Goal: Task Accomplishment & Management: Manage account settings

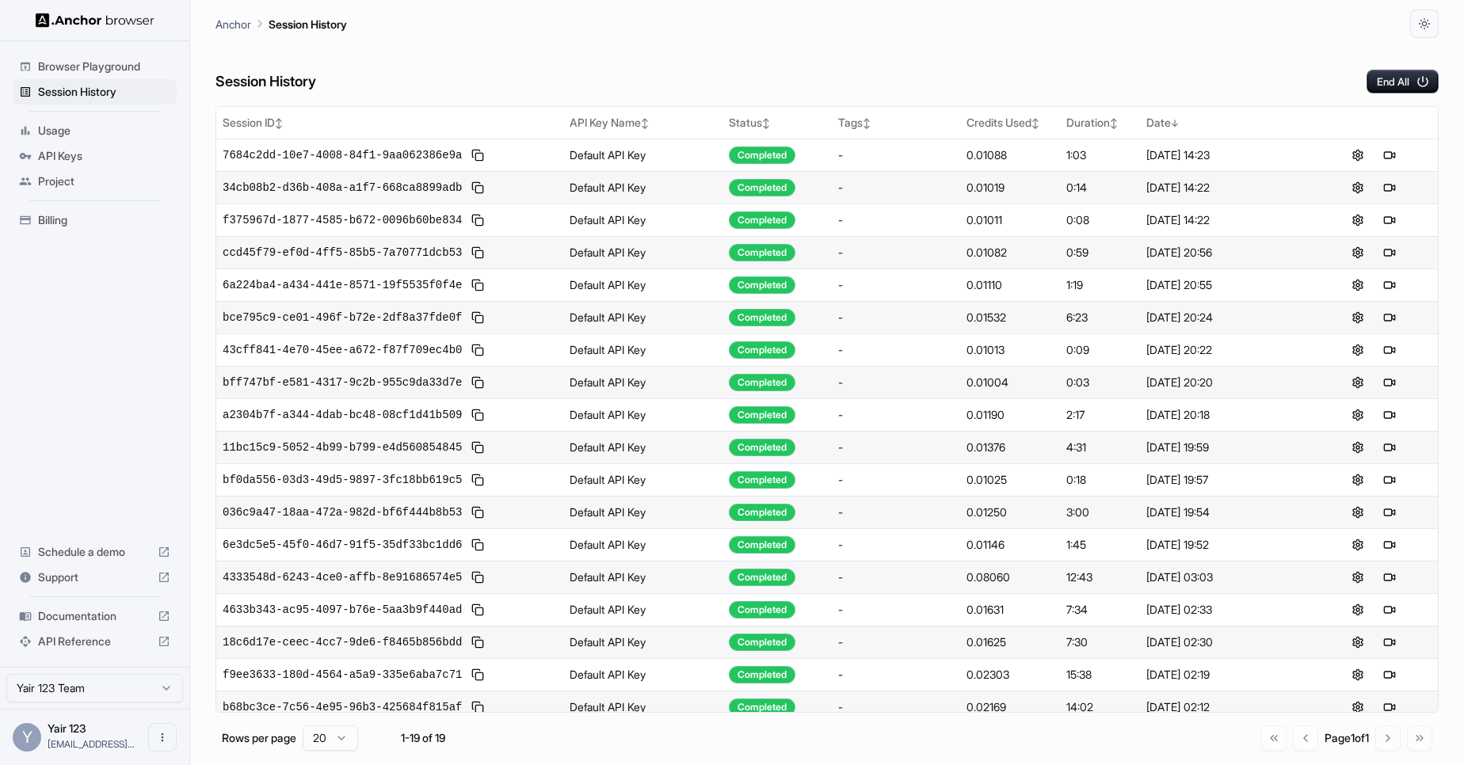
click at [55, 133] on span "Usage" at bounding box center [104, 131] width 132 height 16
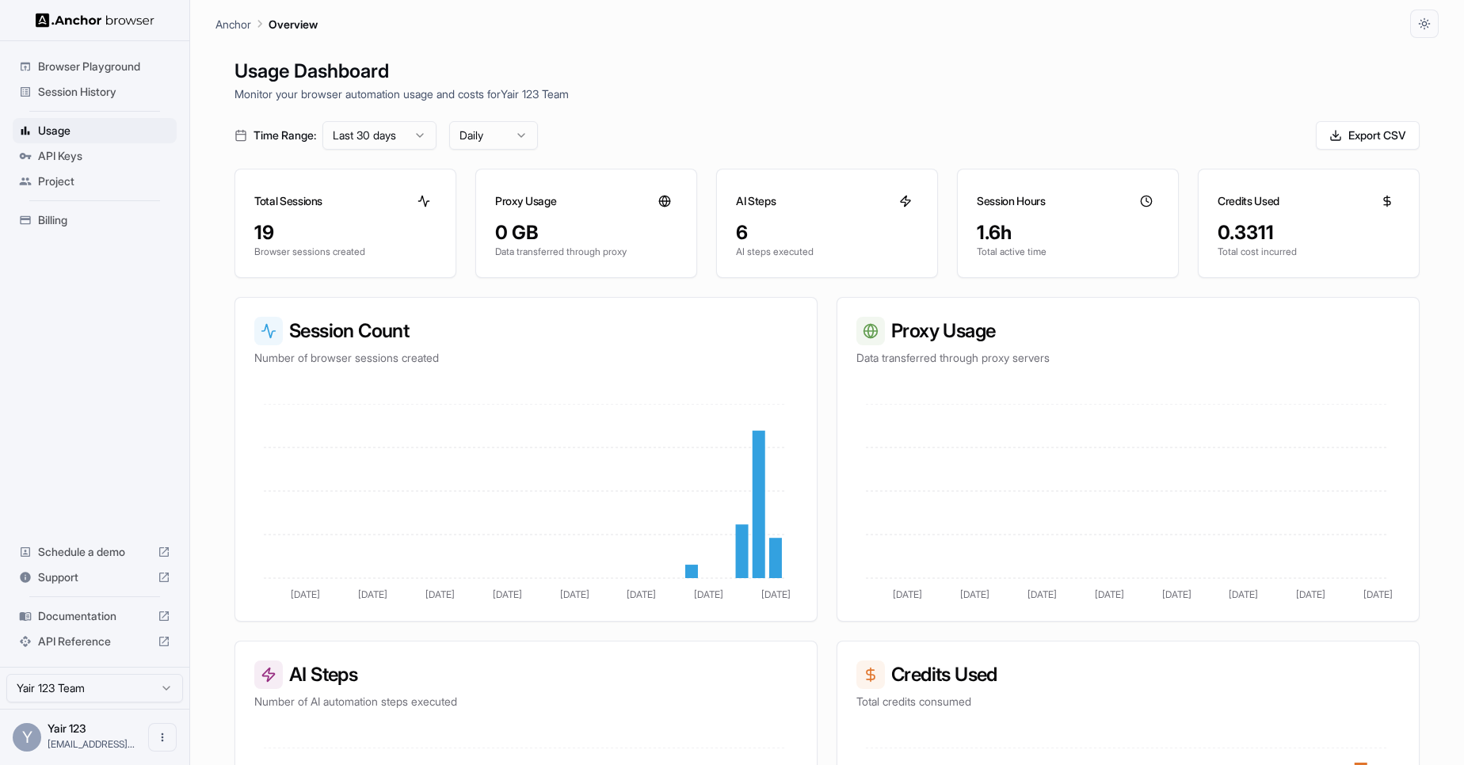
click at [73, 155] on span "API Keys" at bounding box center [104, 156] width 132 height 16
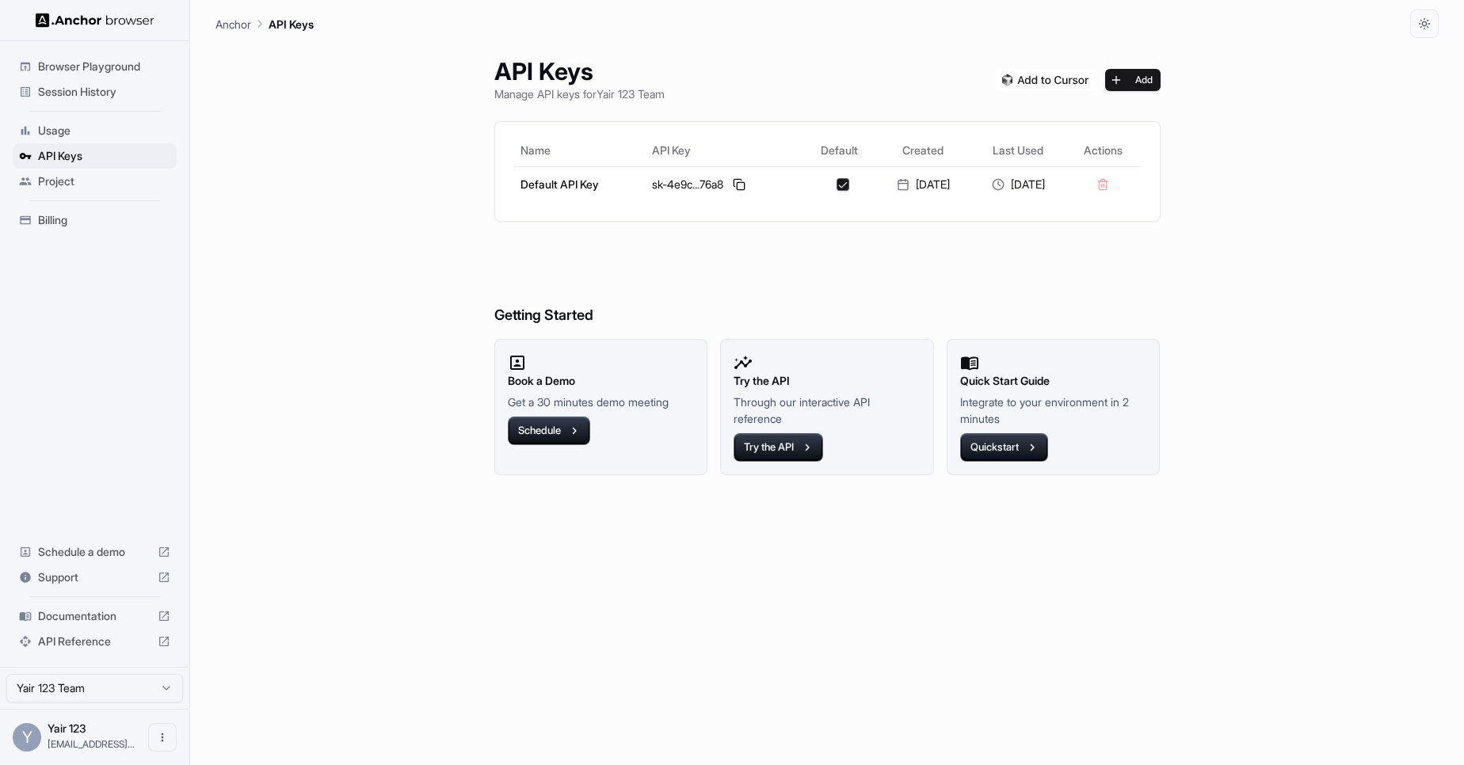
click at [70, 198] on ul "Browser Playground Session History Usage API Keys Project Billing" at bounding box center [94, 144] width 177 height 192
click at [65, 220] on span "Billing" at bounding box center [104, 220] width 132 height 16
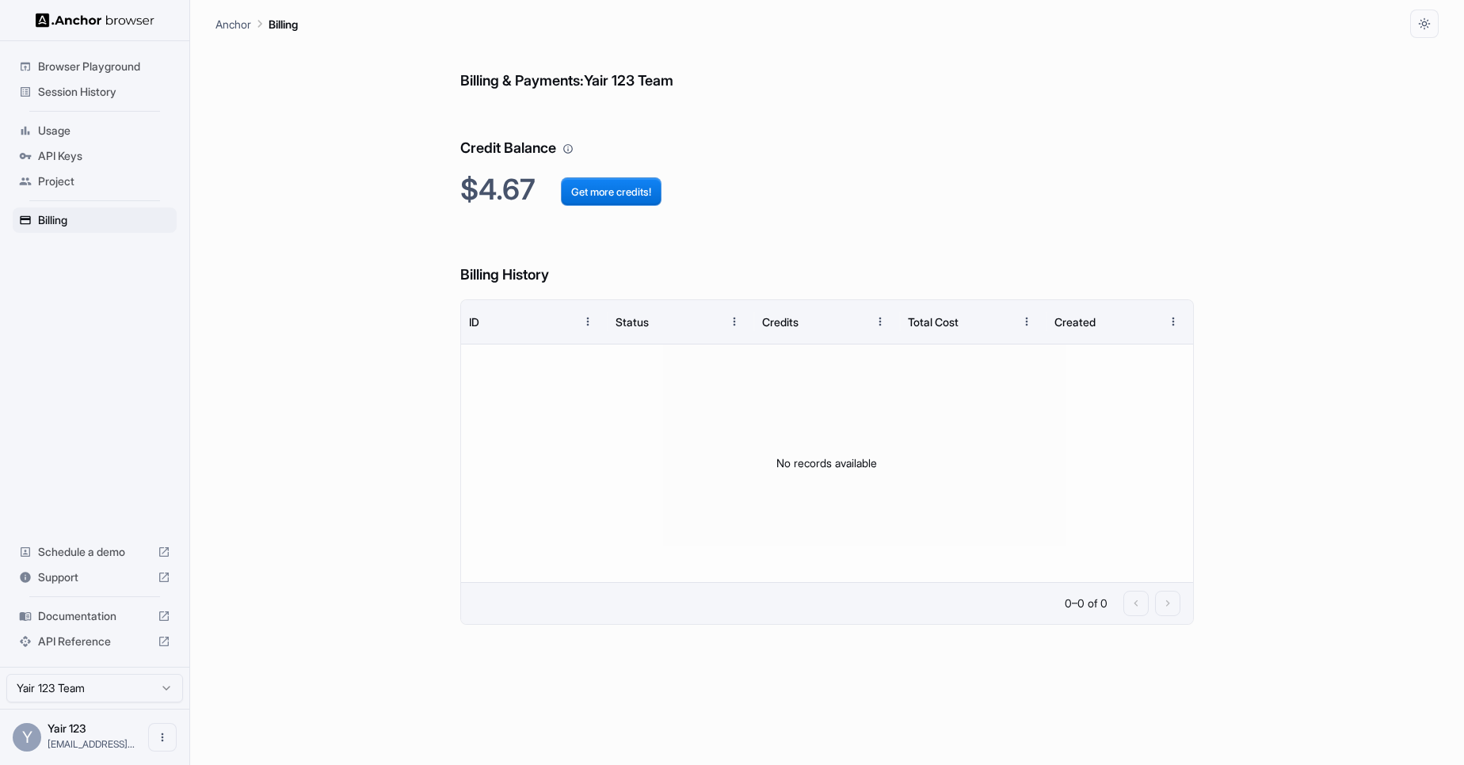
click at [95, 619] on span "Documentation" at bounding box center [94, 616] width 113 height 16
click at [100, 84] on span "Session History" at bounding box center [104, 92] width 132 height 16
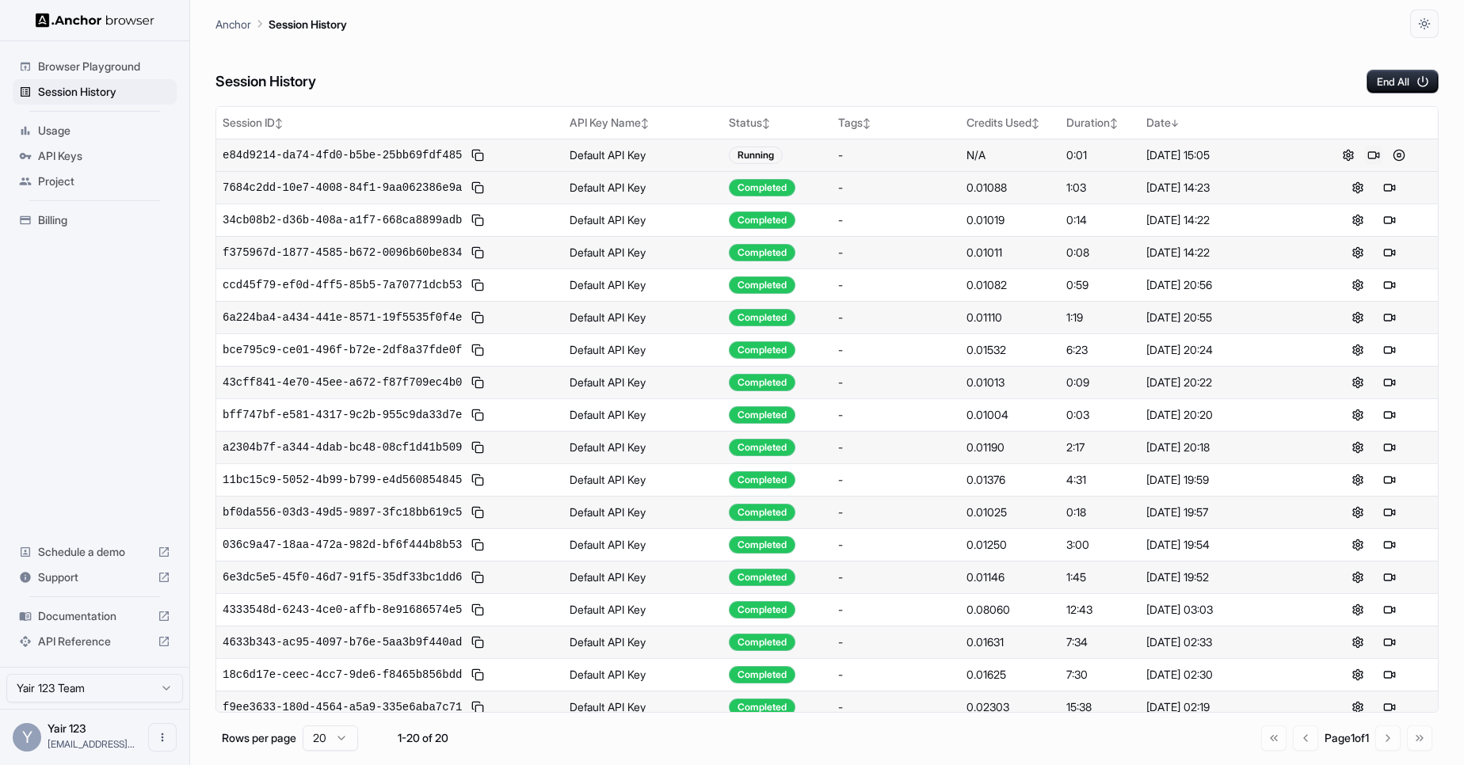
click at [1364, 158] on button at bounding box center [1373, 155] width 19 height 19
click at [1396, 154] on button at bounding box center [1398, 155] width 19 height 19
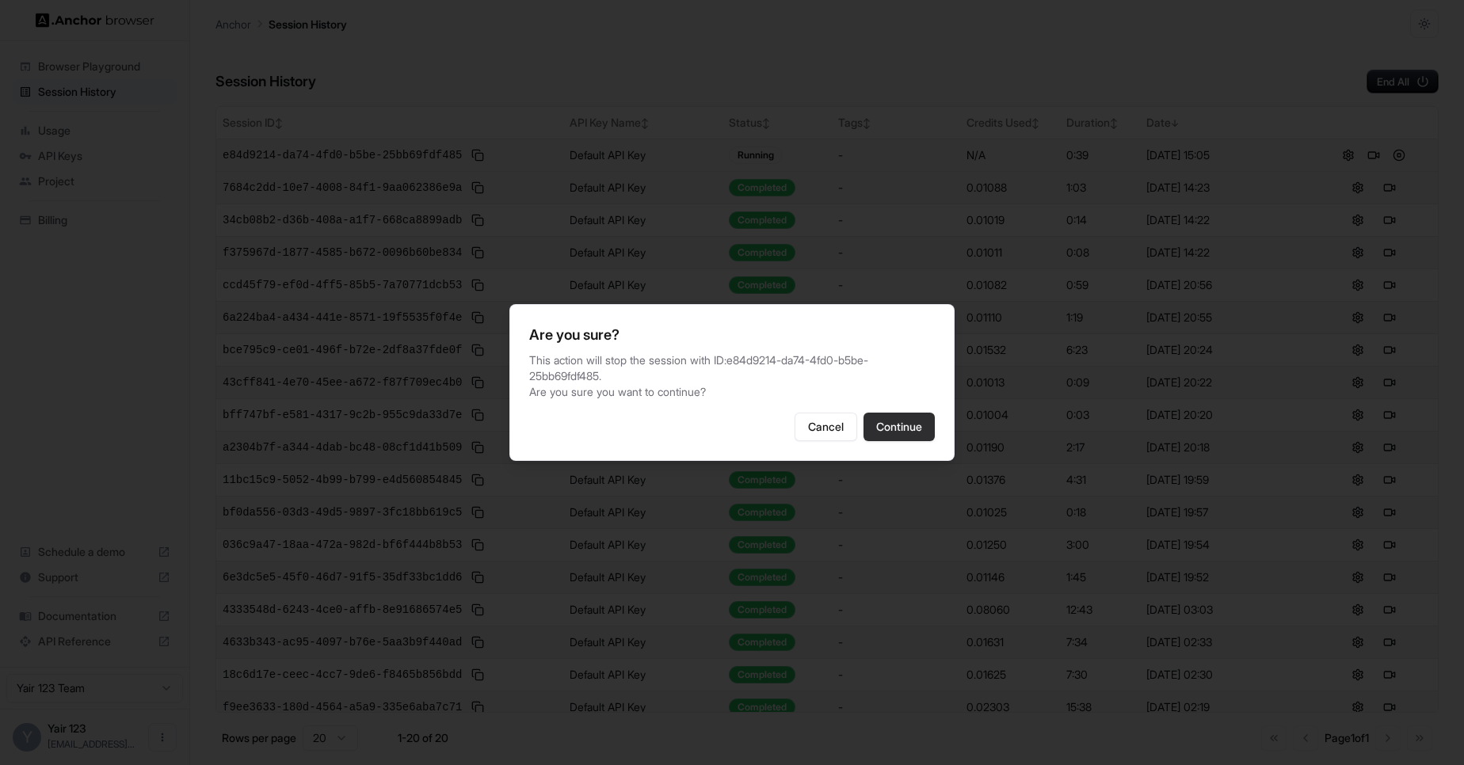
click at [908, 417] on button "Continue" at bounding box center [898, 427] width 71 height 29
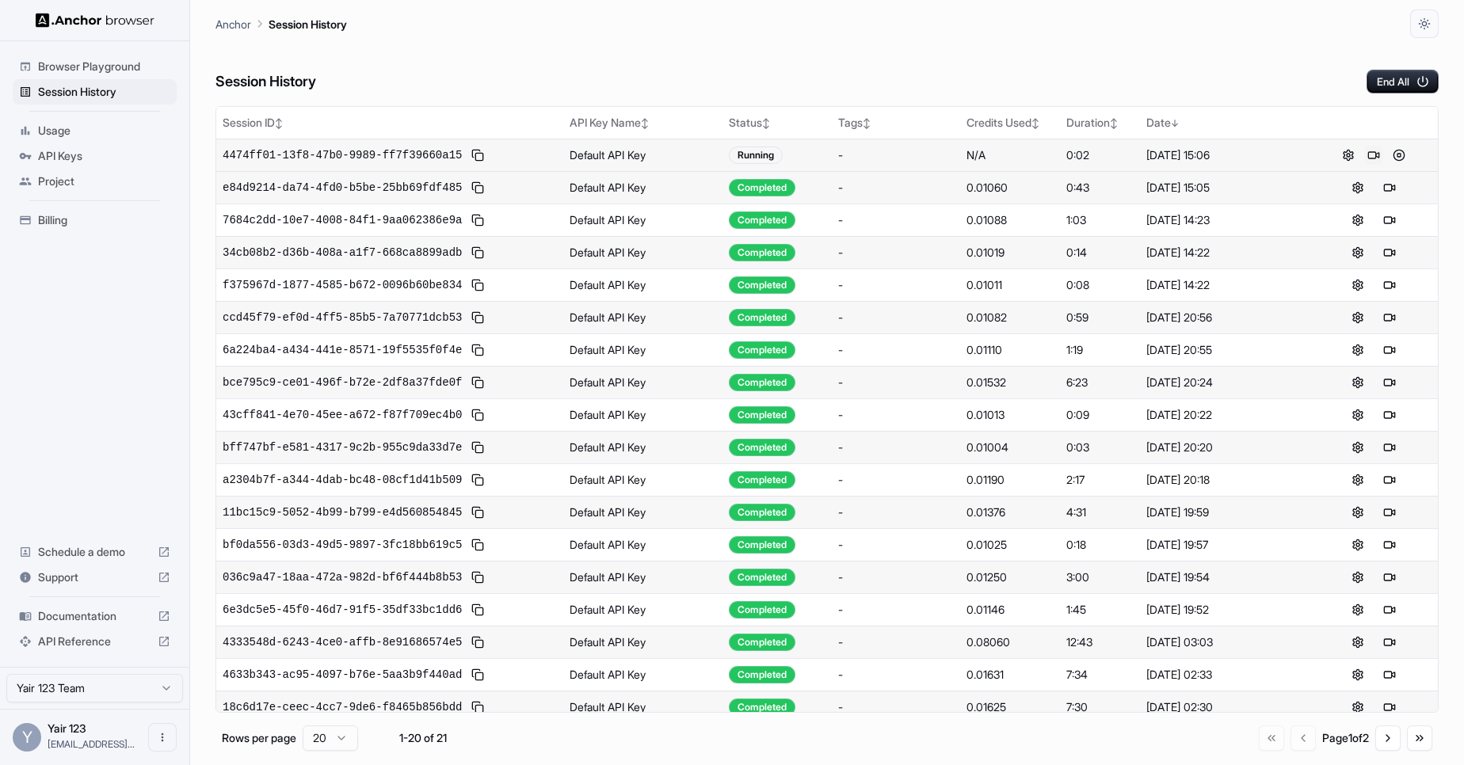
click at [1368, 155] on button at bounding box center [1373, 155] width 19 height 19
click at [1390, 159] on button at bounding box center [1398, 155] width 19 height 19
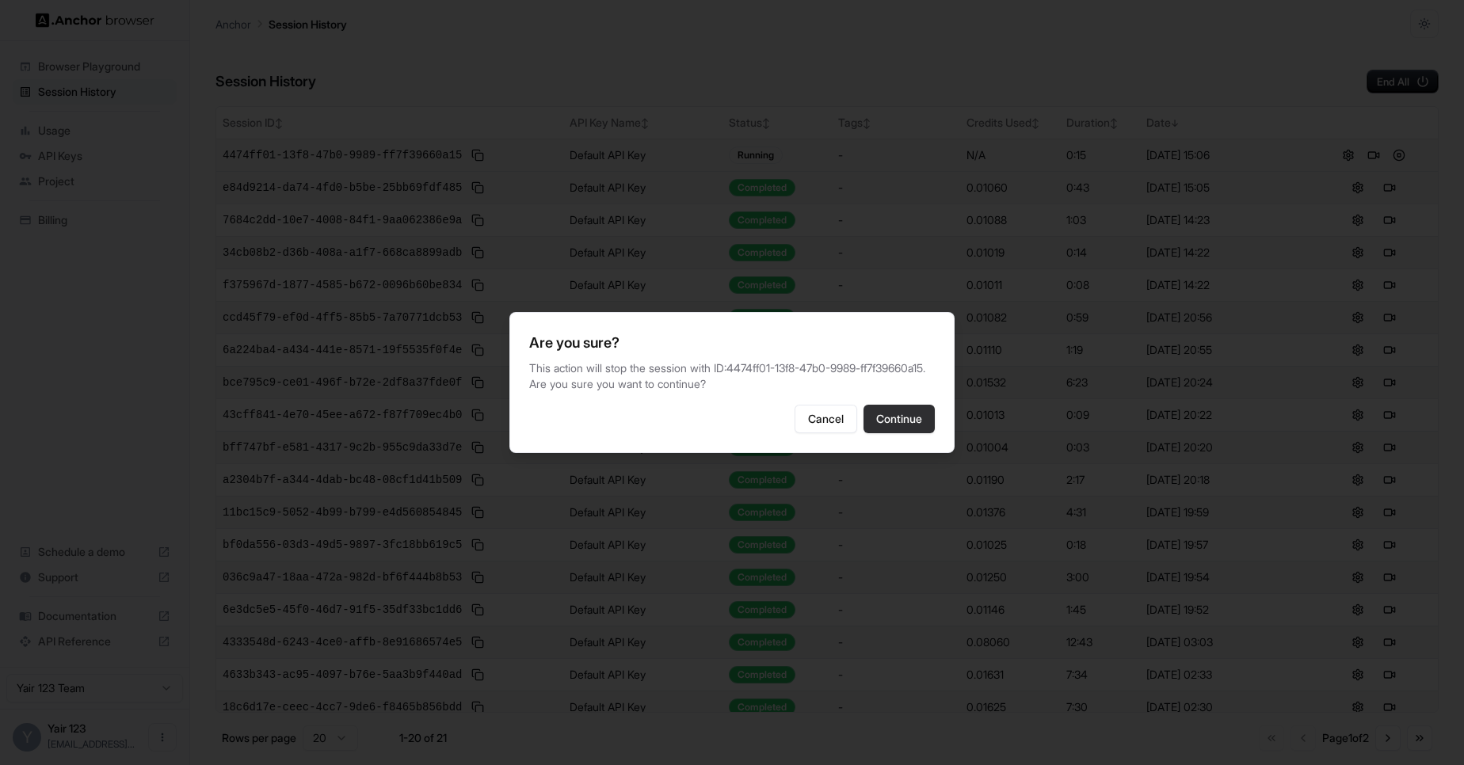
click at [889, 433] on button "Continue" at bounding box center [898, 419] width 71 height 29
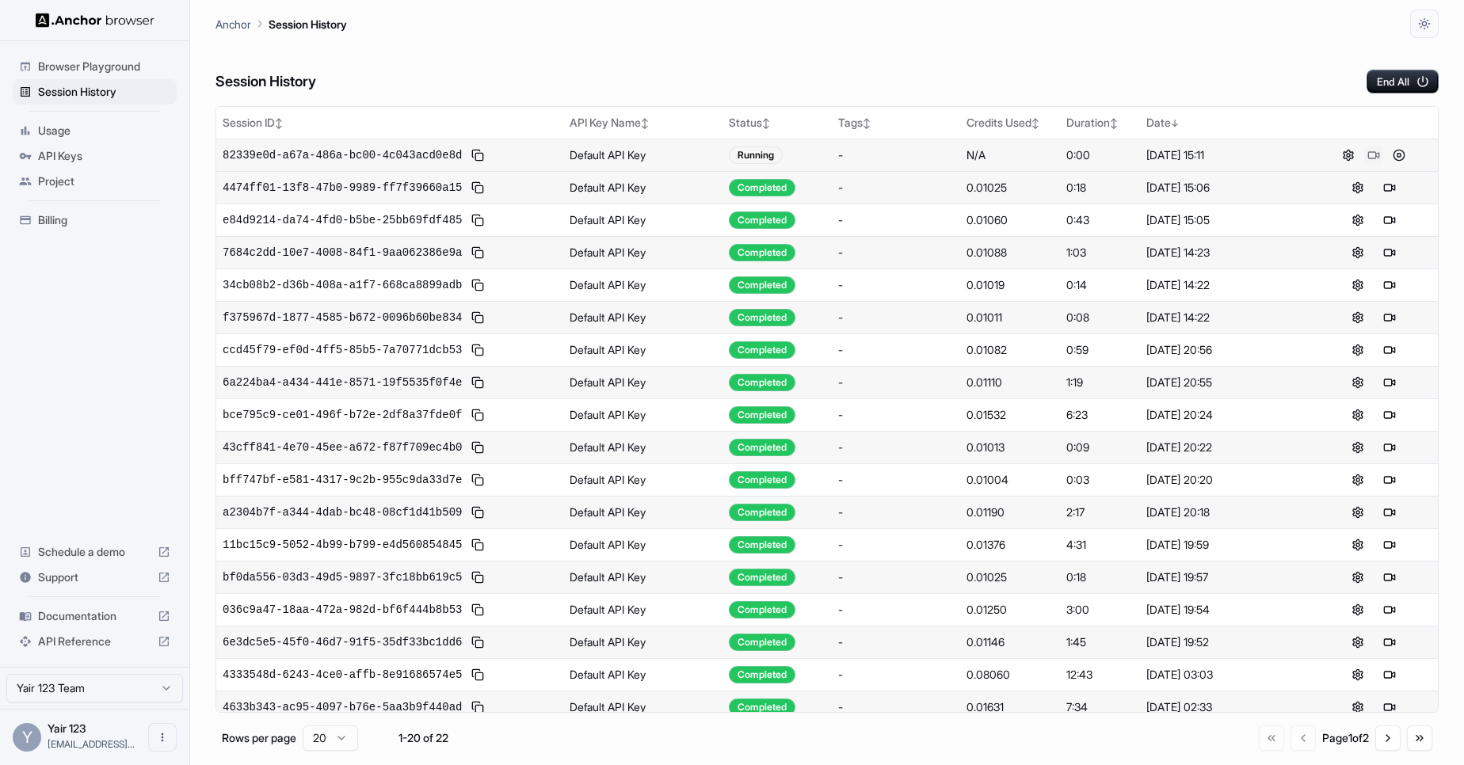
click at [1369, 154] on button at bounding box center [1373, 155] width 19 height 19
click at [1389, 155] on button at bounding box center [1398, 155] width 19 height 19
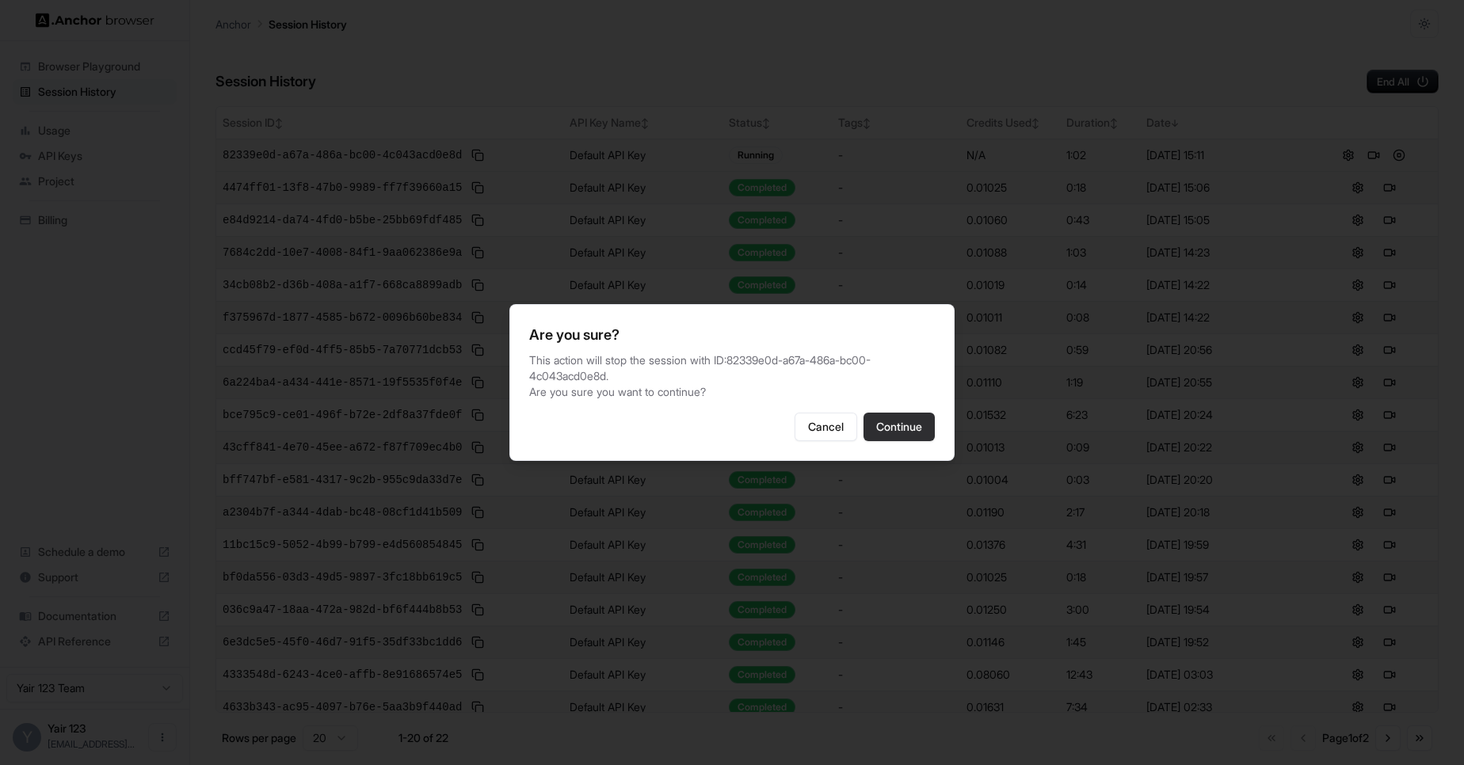
click at [893, 417] on button "Continue" at bounding box center [898, 427] width 71 height 29
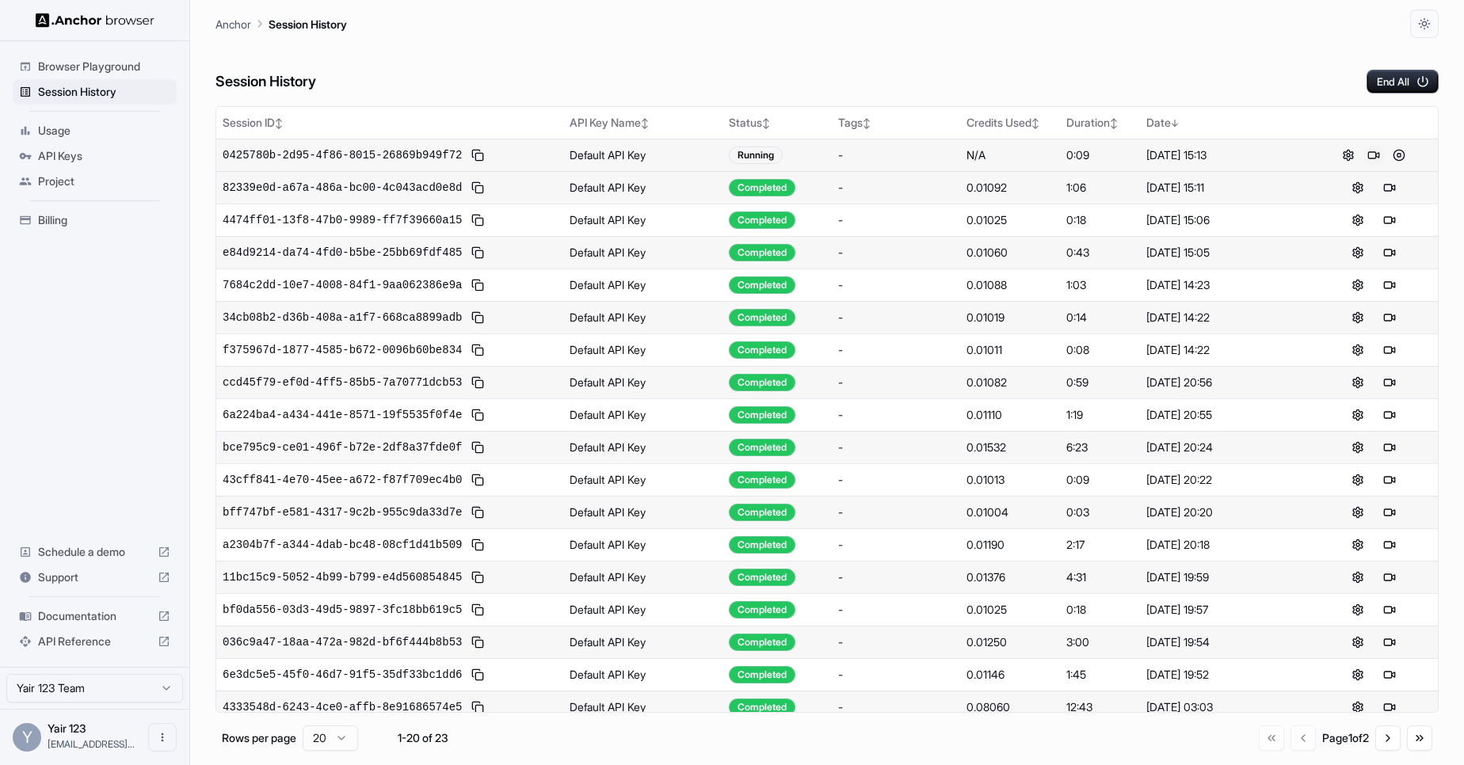
click at [1364, 154] on button at bounding box center [1373, 155] width 19 height 19
